Goal: Find specific page/section: Find specific page/section

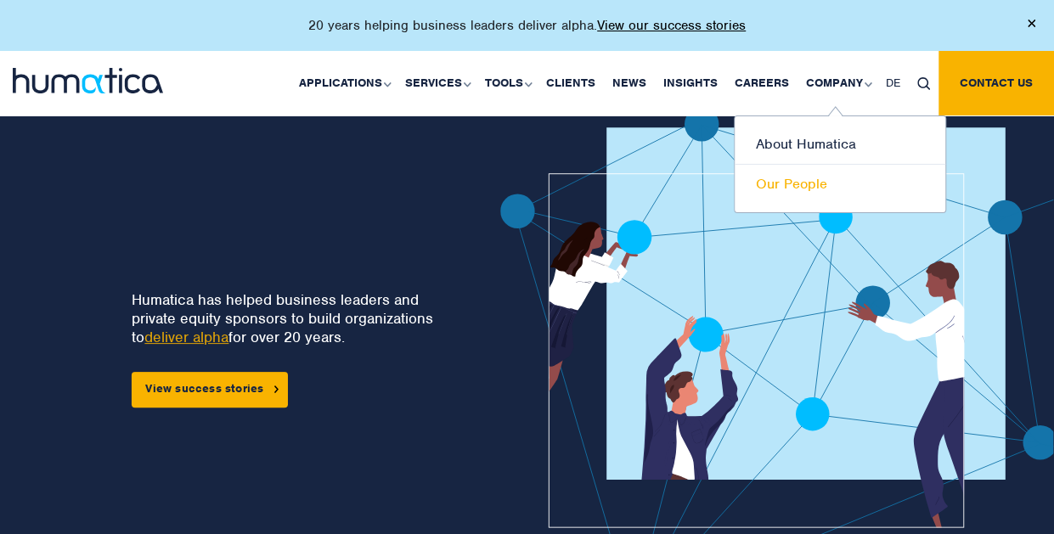
click at [814, 183] on link "Our People" at bounding box center [840, 184] width 211 height 39
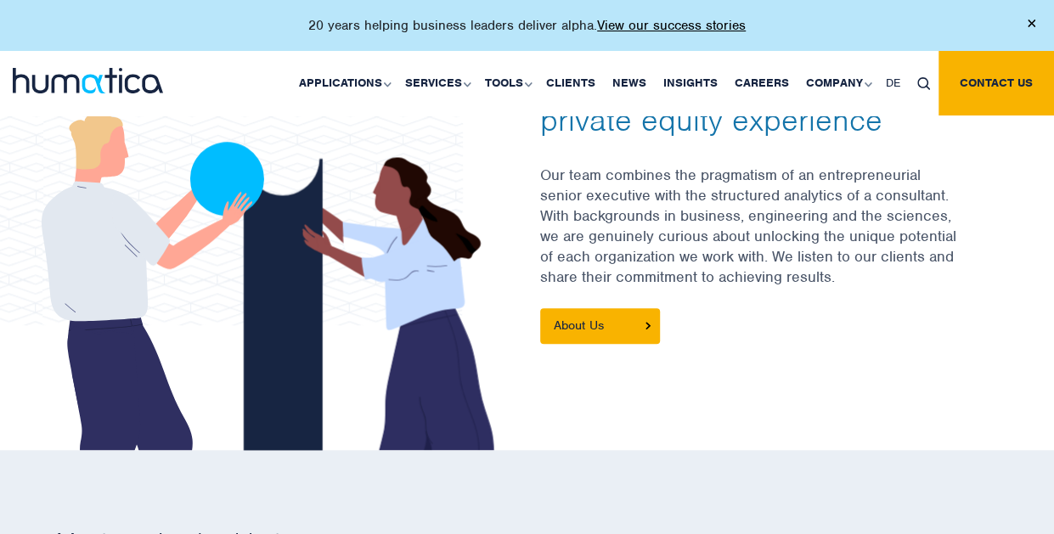
scroll to position [594, 0]
